Goal: Check status: Check status

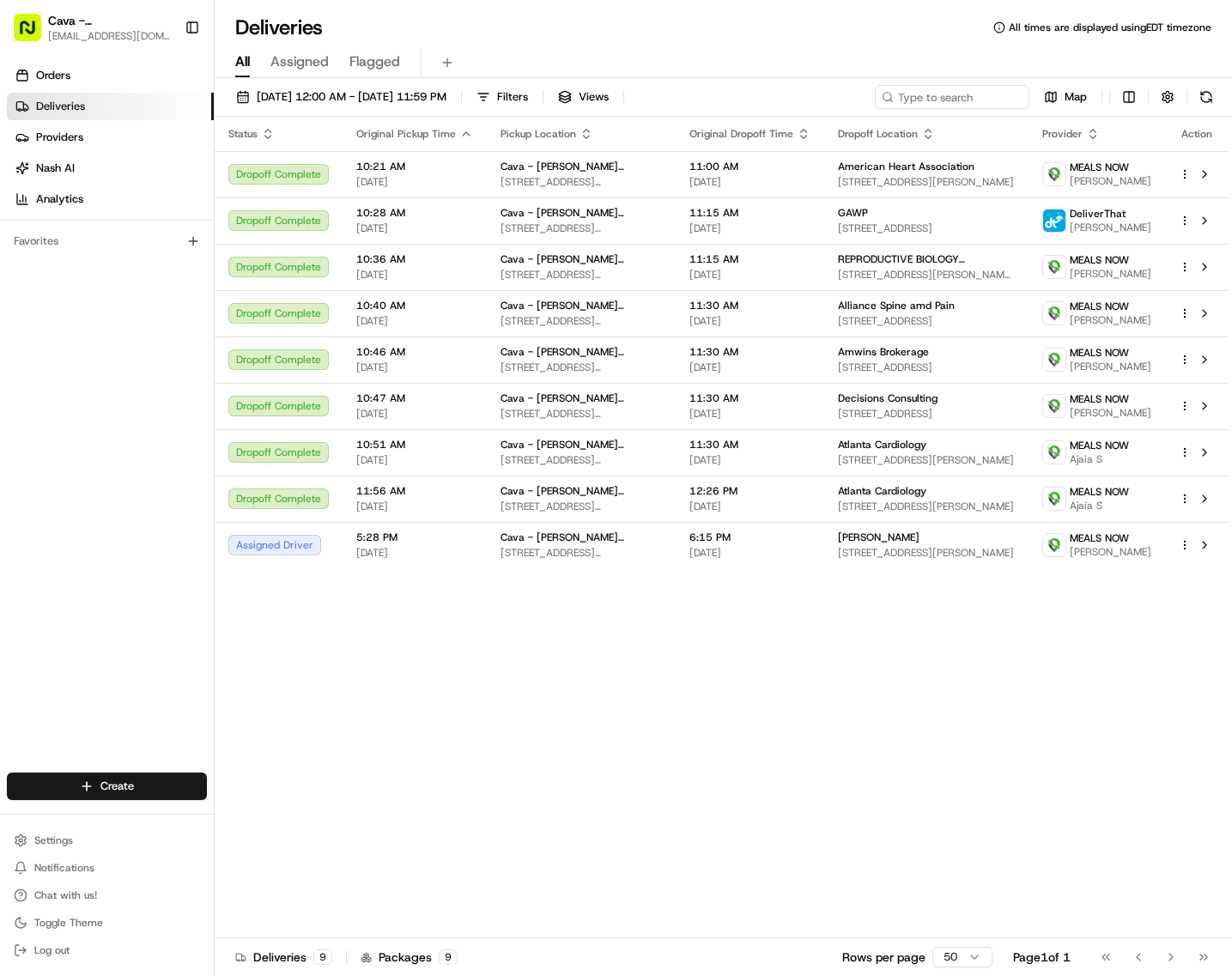
drag, startPoint x: 533, startPoint y: 769, endPoint x: 546, endPoint y: 736, distance: 35.5
click at [532, 769] on div "Status Original Pickup Time Pickup Location Original Dropoff Time Dropoff Locat…" at bounding box center [721, 528] width 1014 height 822
click at [983, 88] on input at bounding box center [925, 97] width 206 height 24
paste input "10192-9812446-4112773"
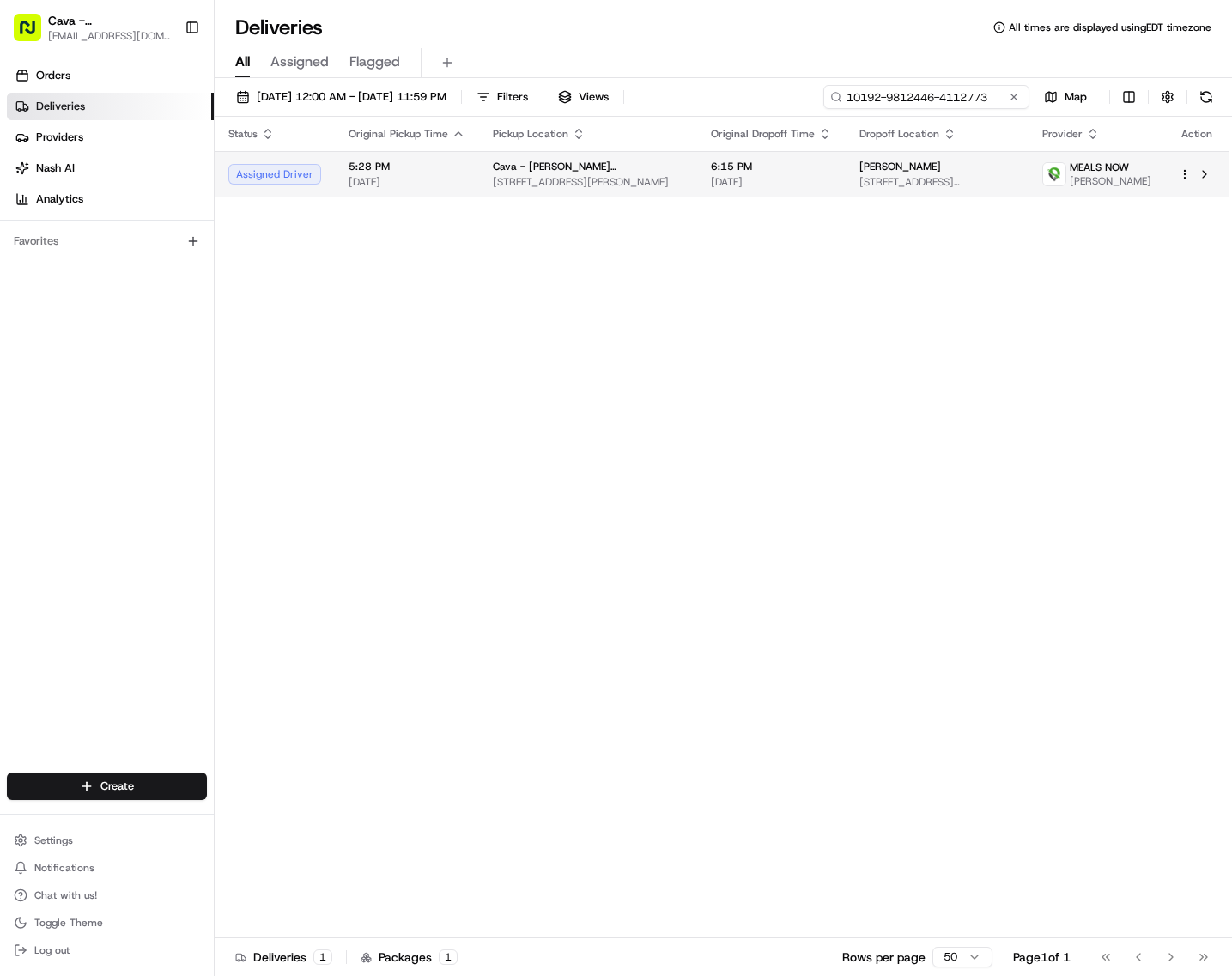
type input "10192-9812446-4112773"
click at [1183, 185] on div at bounding box center [1196, 174] width 36 height 21
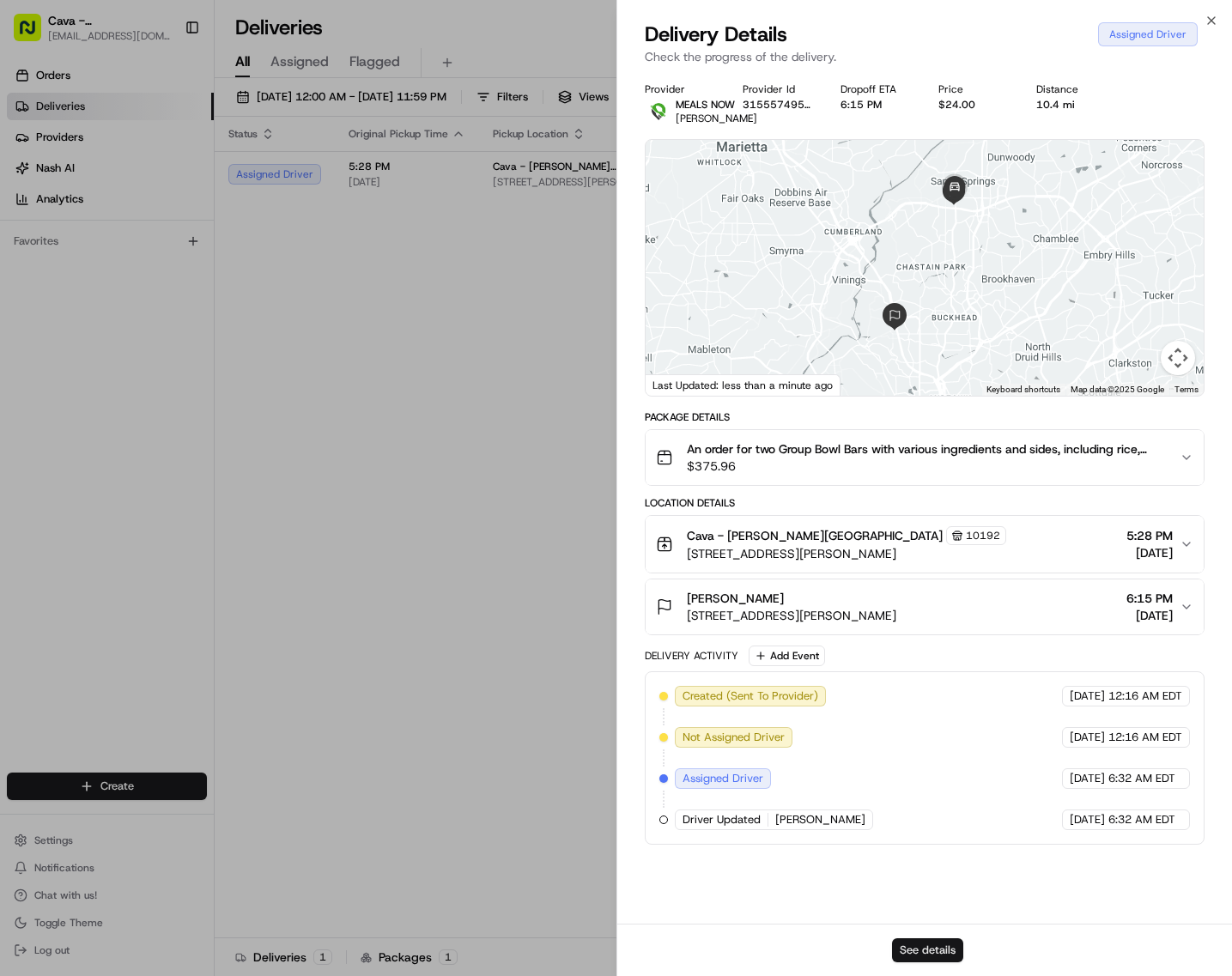
click at [934, 945] on button "See details" at bounding box center [927, 950] width 71 height 24
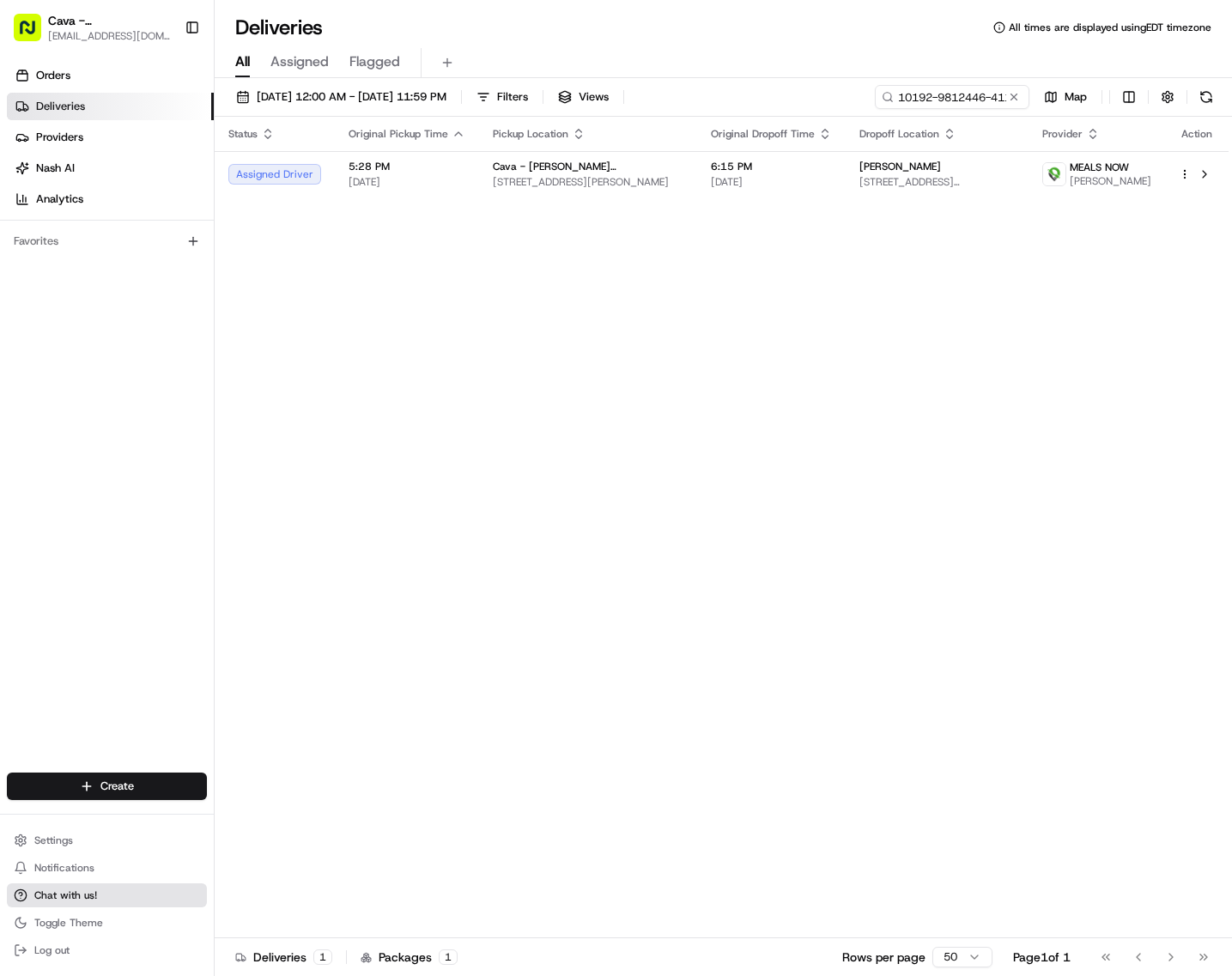
click at [30, 891] on button "Chat with us!" at bounding box center [107, 895] width 200 height 24
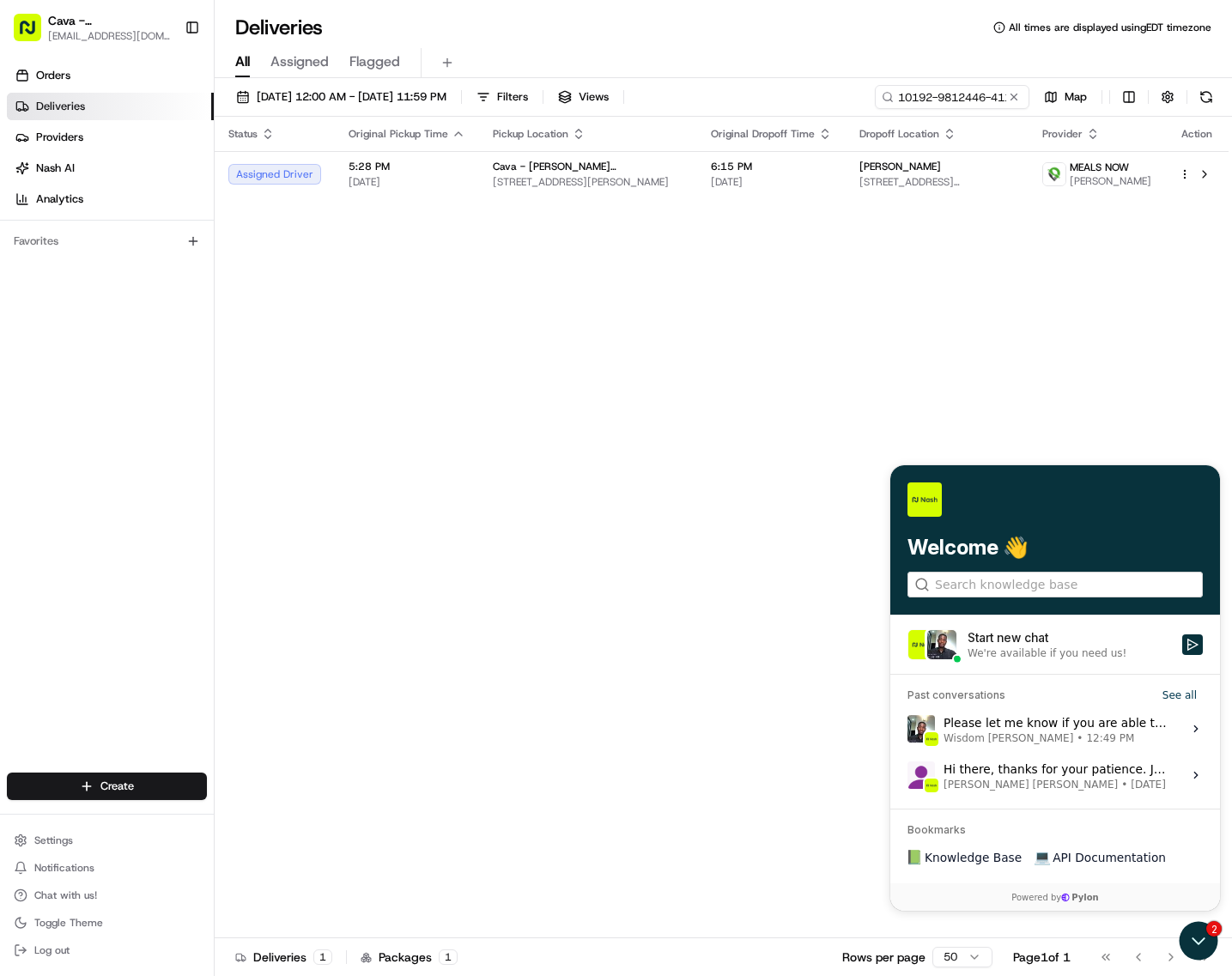
click at [994, 624] on label "Start new chat We're available if you need us!" at bounding box center [1055, 645] width 330 height 59
click at [1182, 634] on button "Start new chat We're available if you need us!" at bounding box center [1192, 644] width 21 height 21
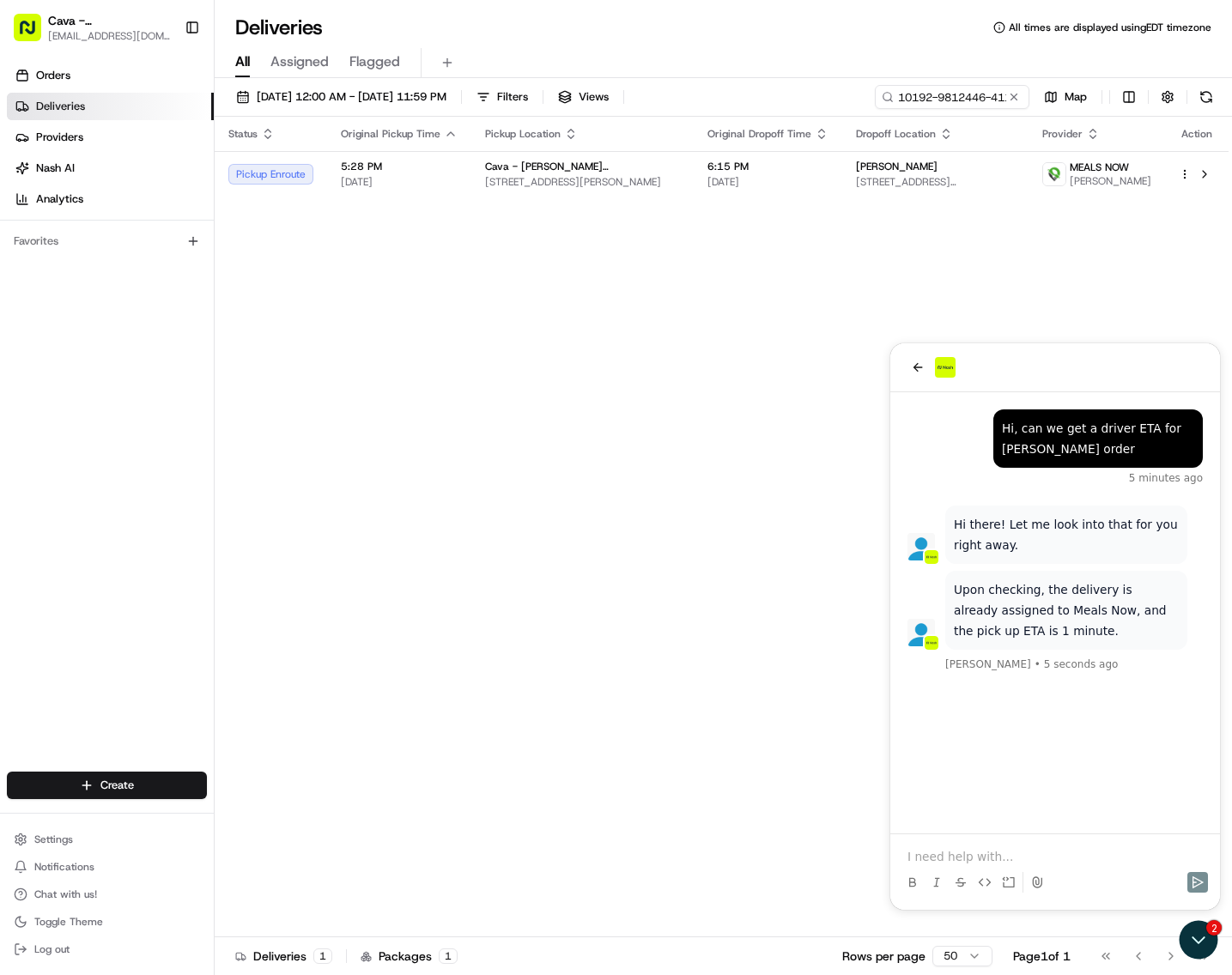
click at [1057, 862] on p at bounding box center [1054, 857] width 296 height 17
